Goal: Find specific page/section: Find specific page/section

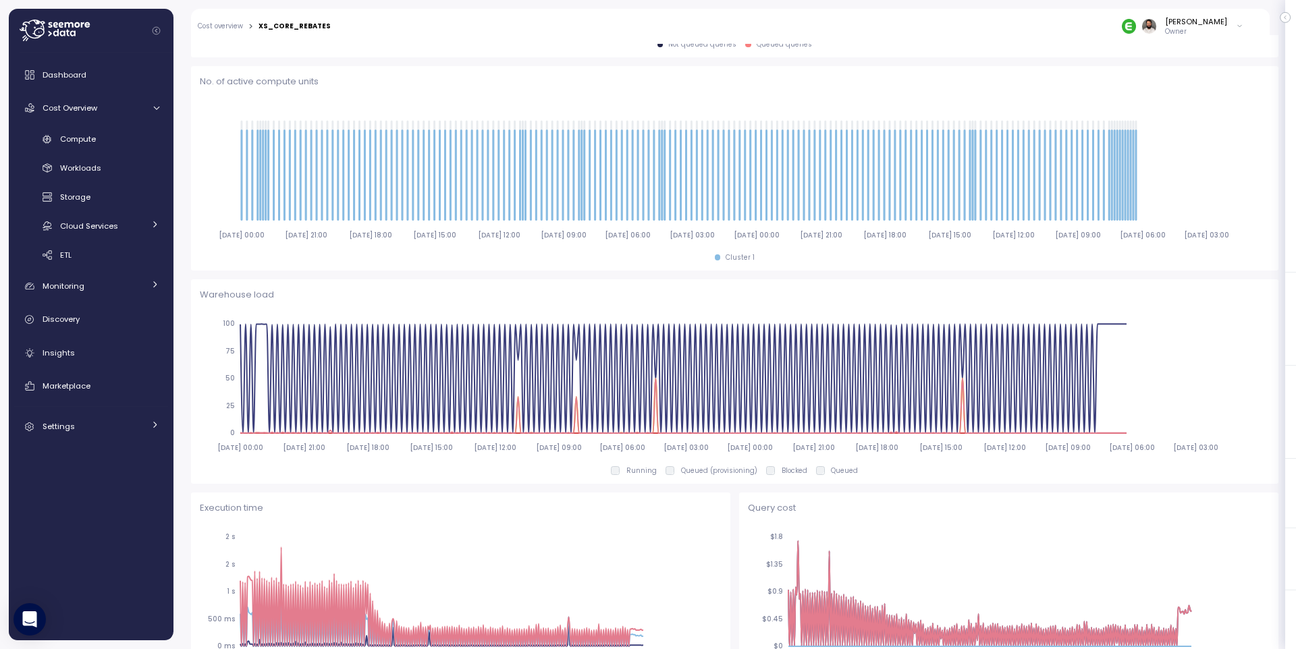
scroll to position [497, 0]
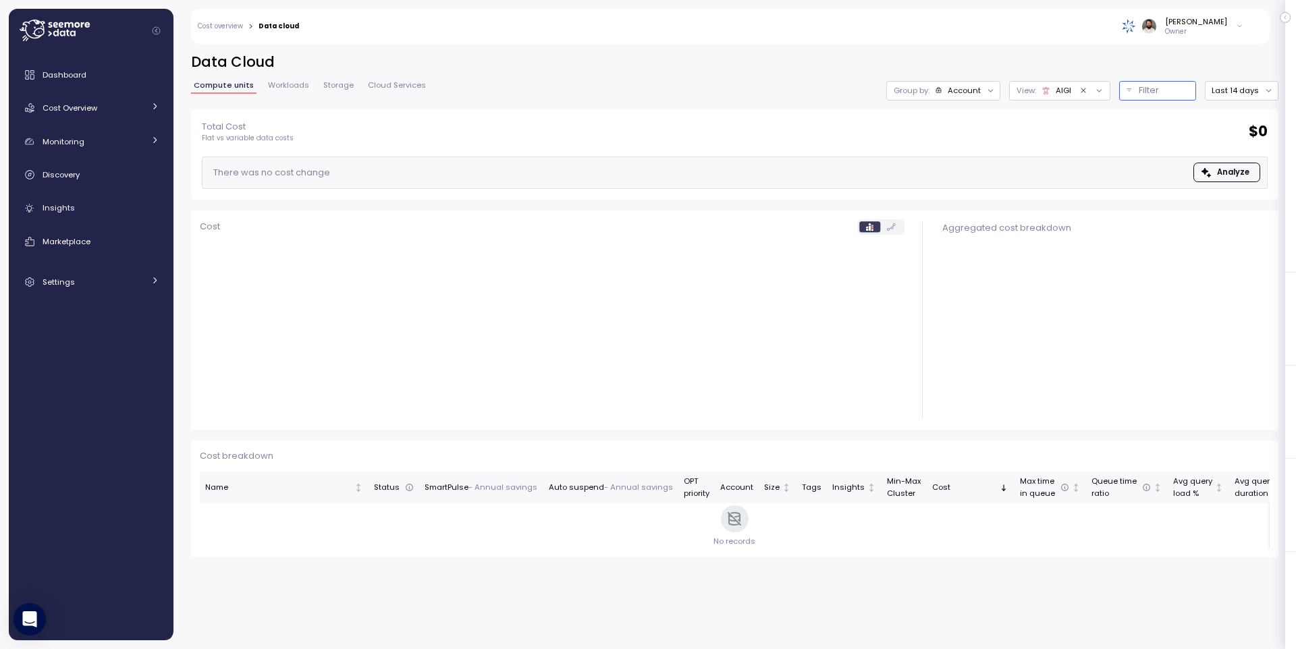
click at [1178, 94] on div "Filter" at bounding box center [1164, 90] width 50 height 13
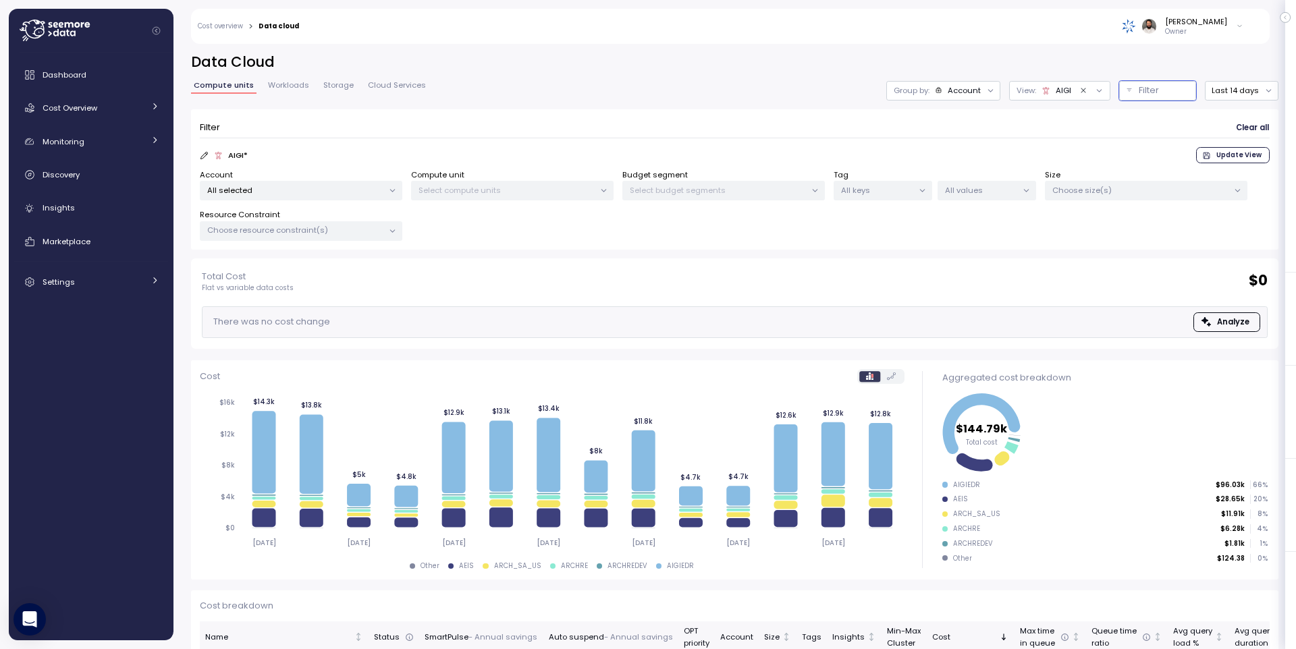
drag, startPoint x: 494, startPoint y: 205, endPoint x: 499, endPoint y: 190, distance: 15.8
click at [495, 204] on div "Account All selected Compute unit Select compute units Budget segment Select bu…" at bounding box center [735, 205] width 1070 height 72
click at [499, 190] on p "Select compute units" at bounding box center [506, 190] width 176 height 11
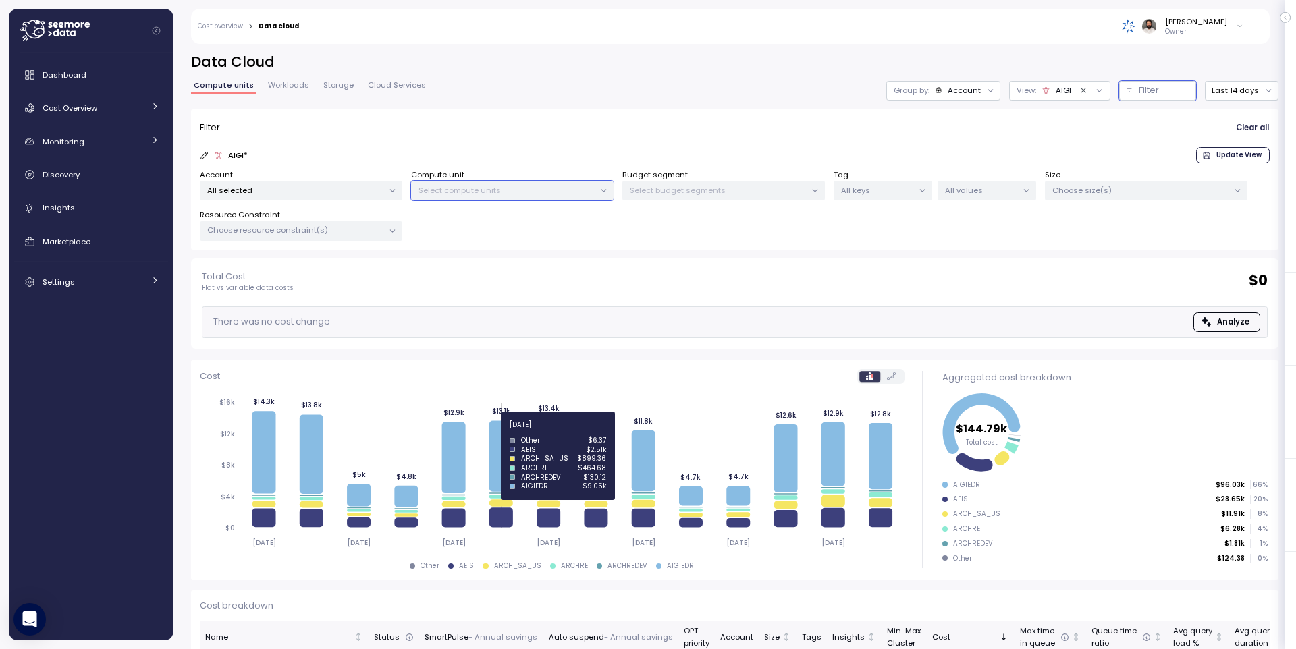
click at [494, 432] on icon at bounding box center [501, 456] width 24 height 71
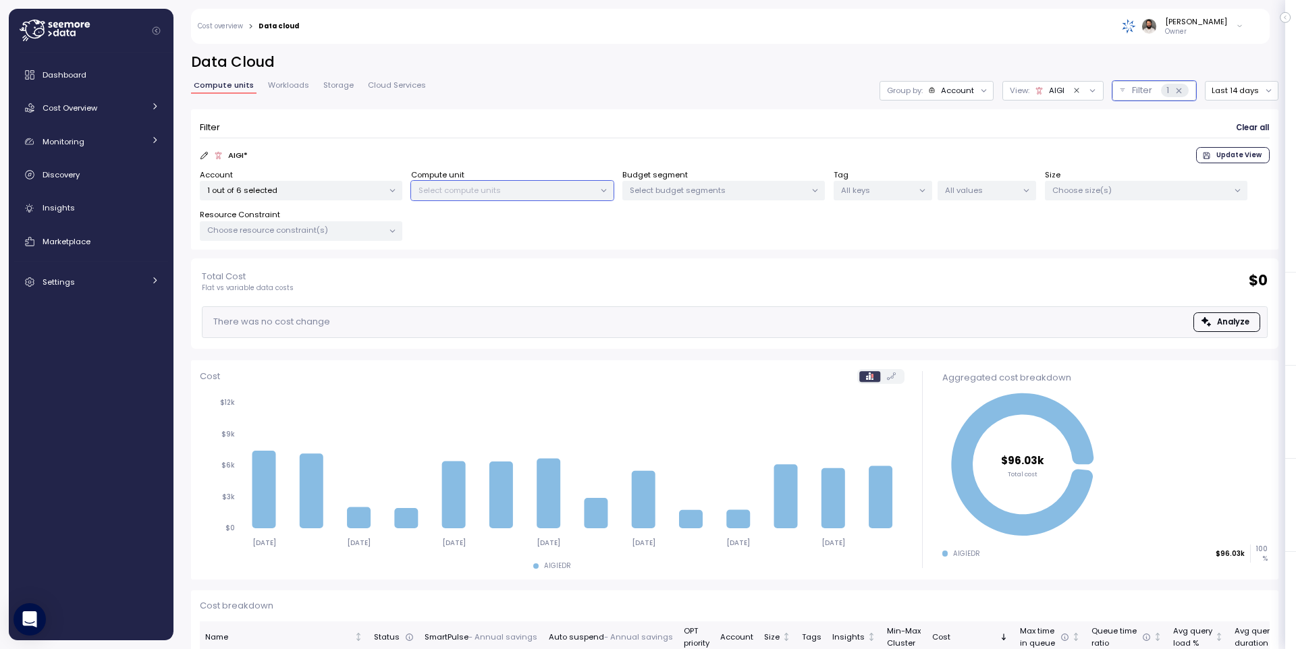
click at [500, 188] on p "Select compute units" at bounding box center [506, 190] width 176 height 11
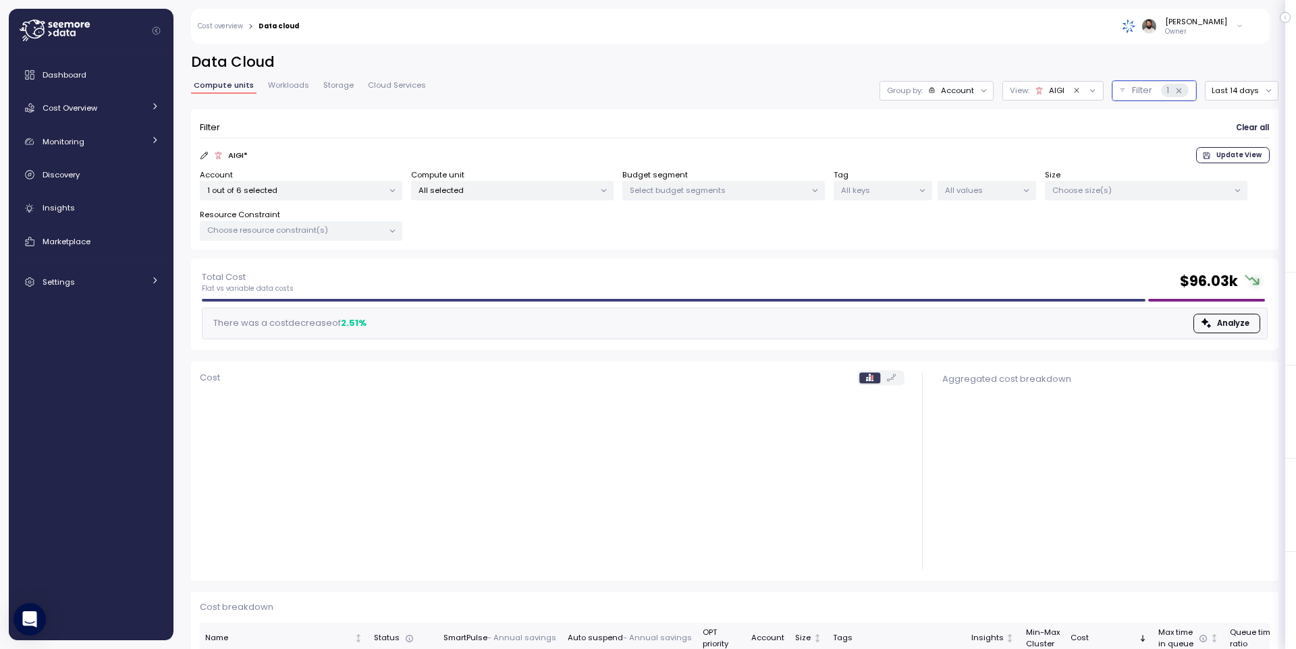
click at [522, 136] on div "Filter Clear all" at bounding box center [735, 128] width 1070 height 20
click at [512, 192] on p "All selected" at bounding box center [506, 190] width 176 height 11
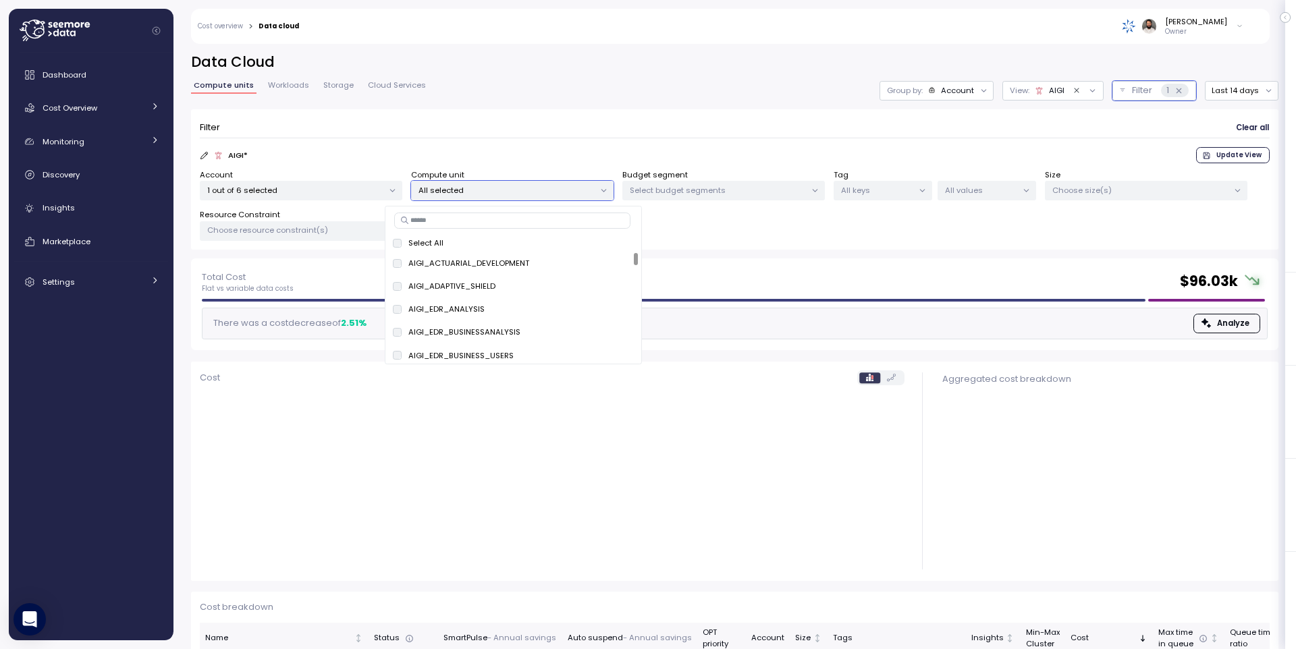
click at [517, 224] on input at bounding box center [512, 221] width 236 height 16
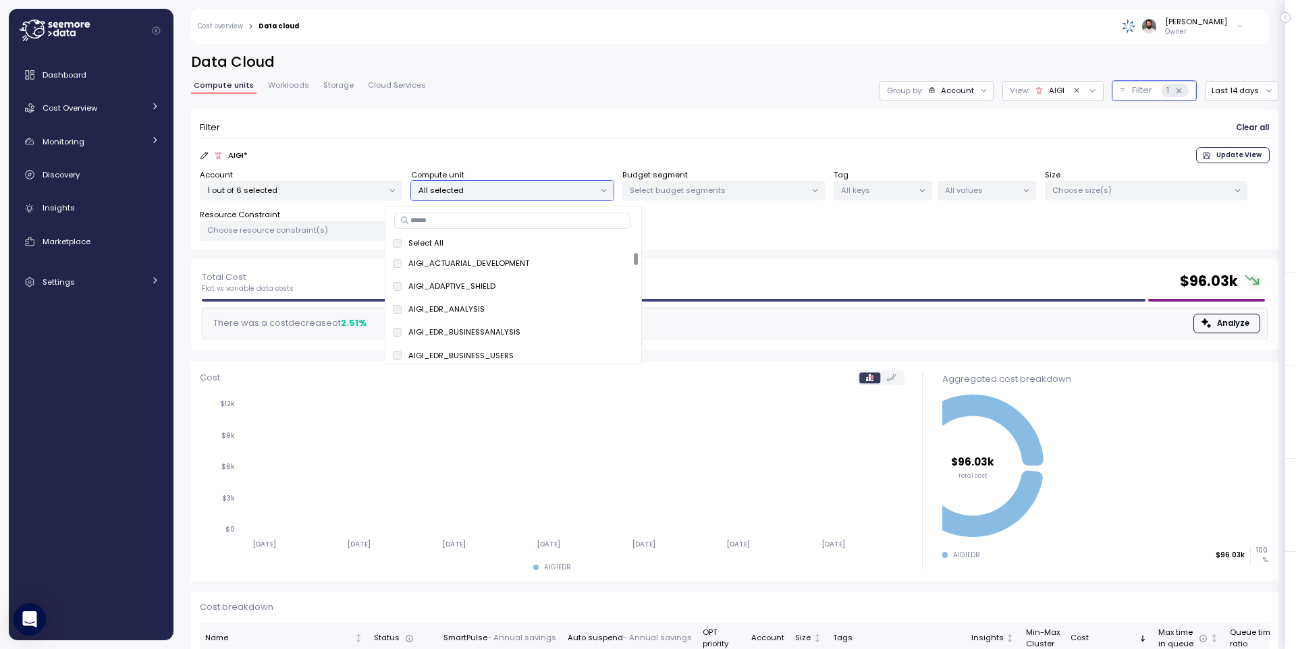
paste input "**********"
type input "**********"
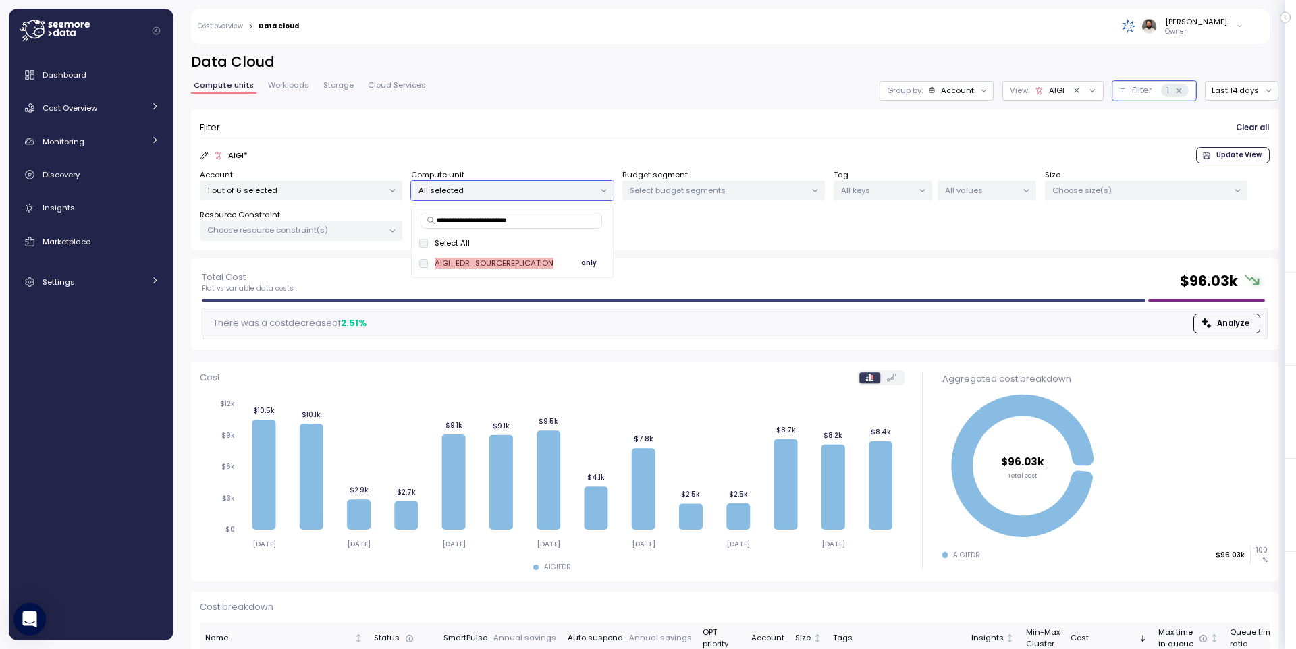
click at [591, 265] on span "only" at bounding box center [589, 263] width 16 height 15
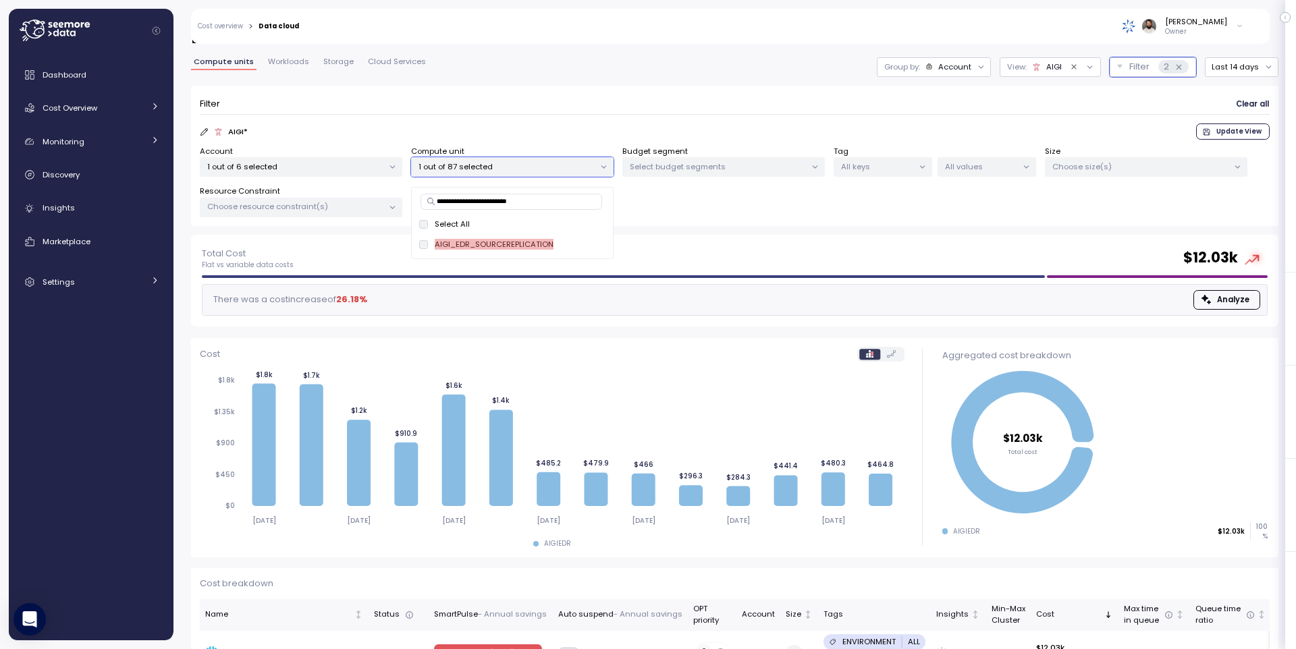
scroll to position [26, 0]
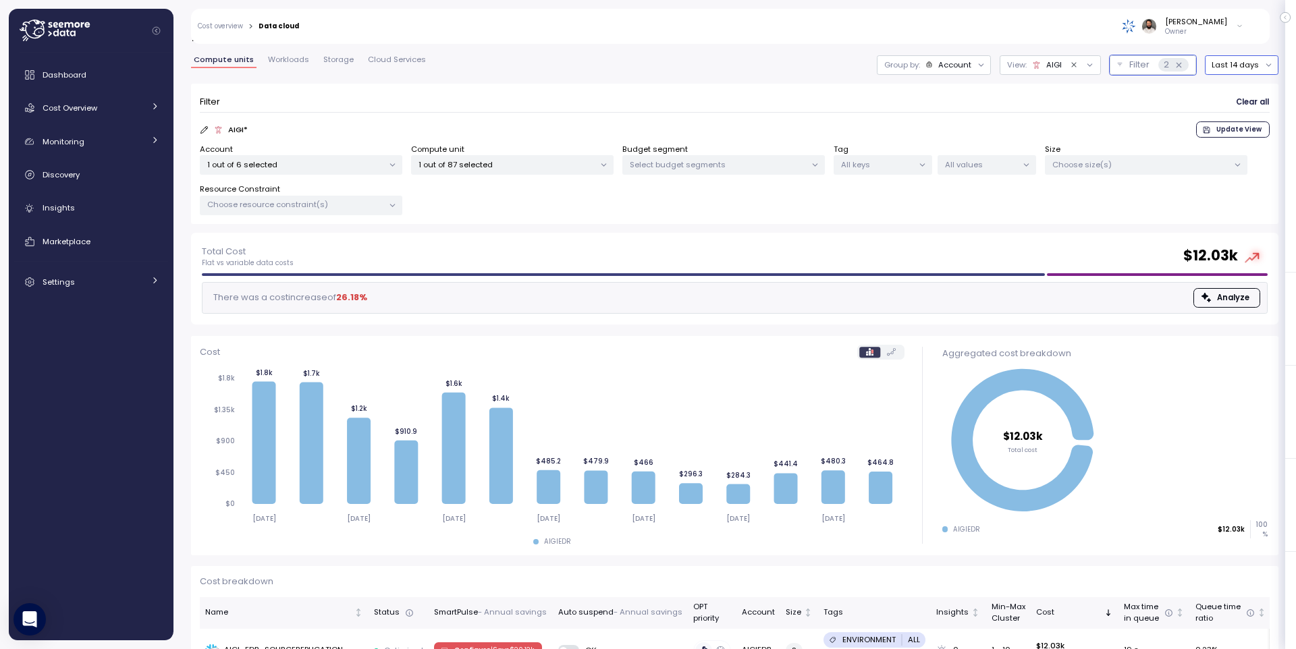
drag, startPoint x: 1239, startPoint y: 68, endPoint x: 1238, endPoint y: 92, distance: 23.7
click at [1238, 70] on button "Last 14 days" at bounding box center [1242, 65] width 74 height 20
click at [1244, 159] on div "Last 30 days" at bounding box center [1248, 162] width 50 height 11
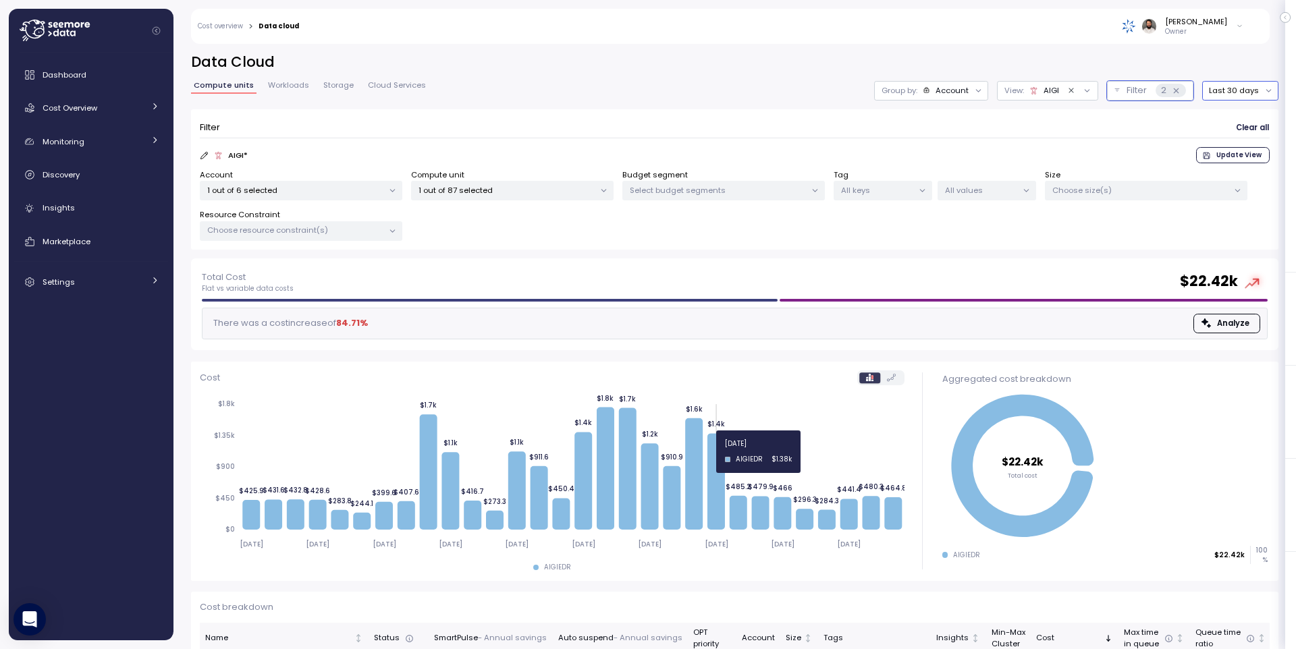
scroll to position [68, 0]
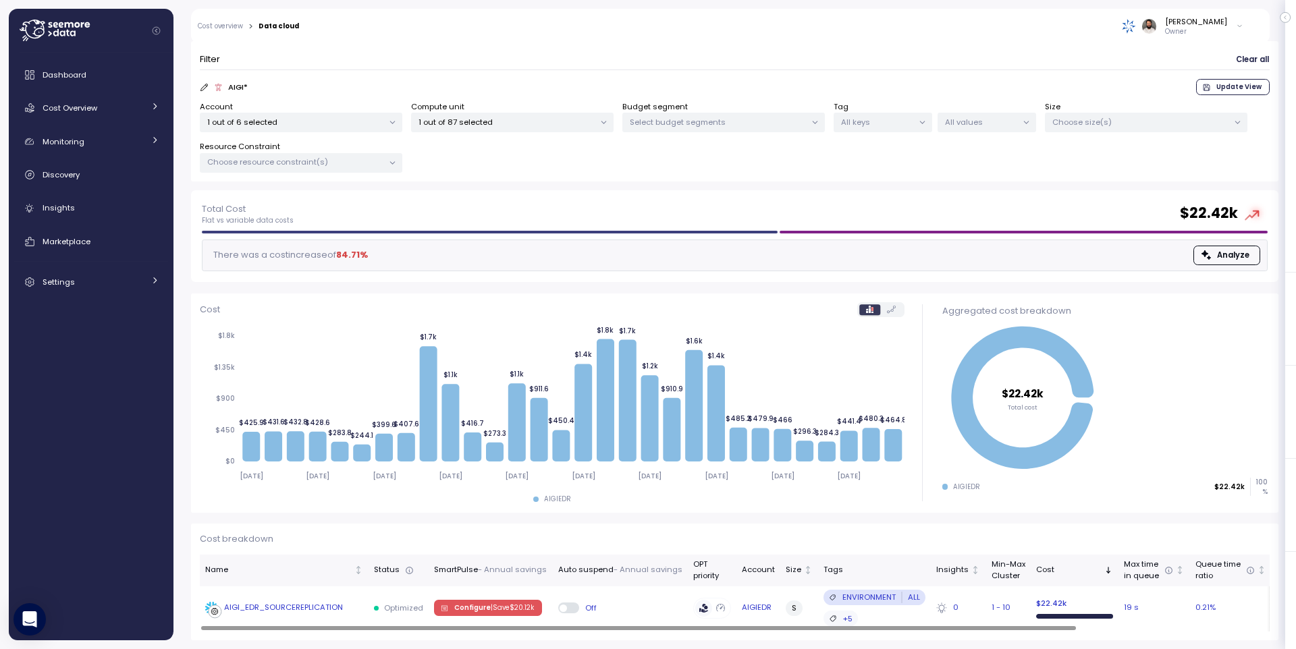
click at [295, 599] on td "AIGI_EDR_SOURCEREPLICATION" at bounding box center [284, 608] width 169 height 44
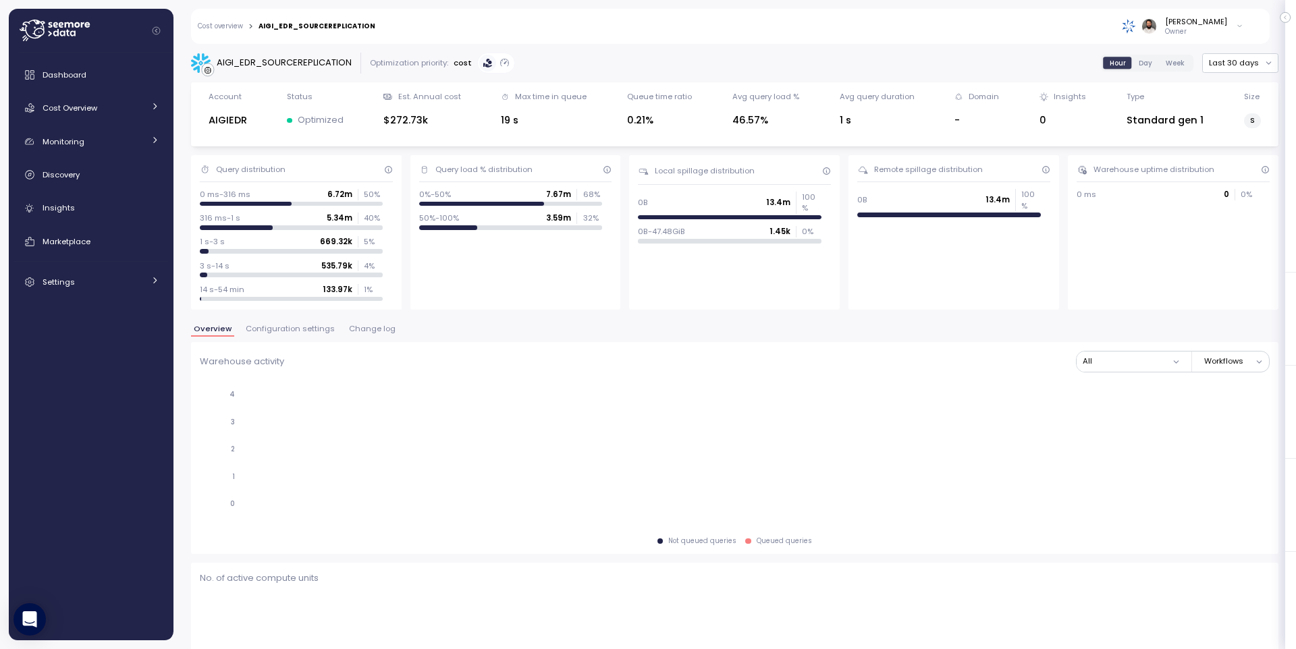
click at [312, 333] on span "Configuration settings" at bounding box center [290, 328] width 89 height 7
